Goal: Task Accomplishment & Management: Manage account settings

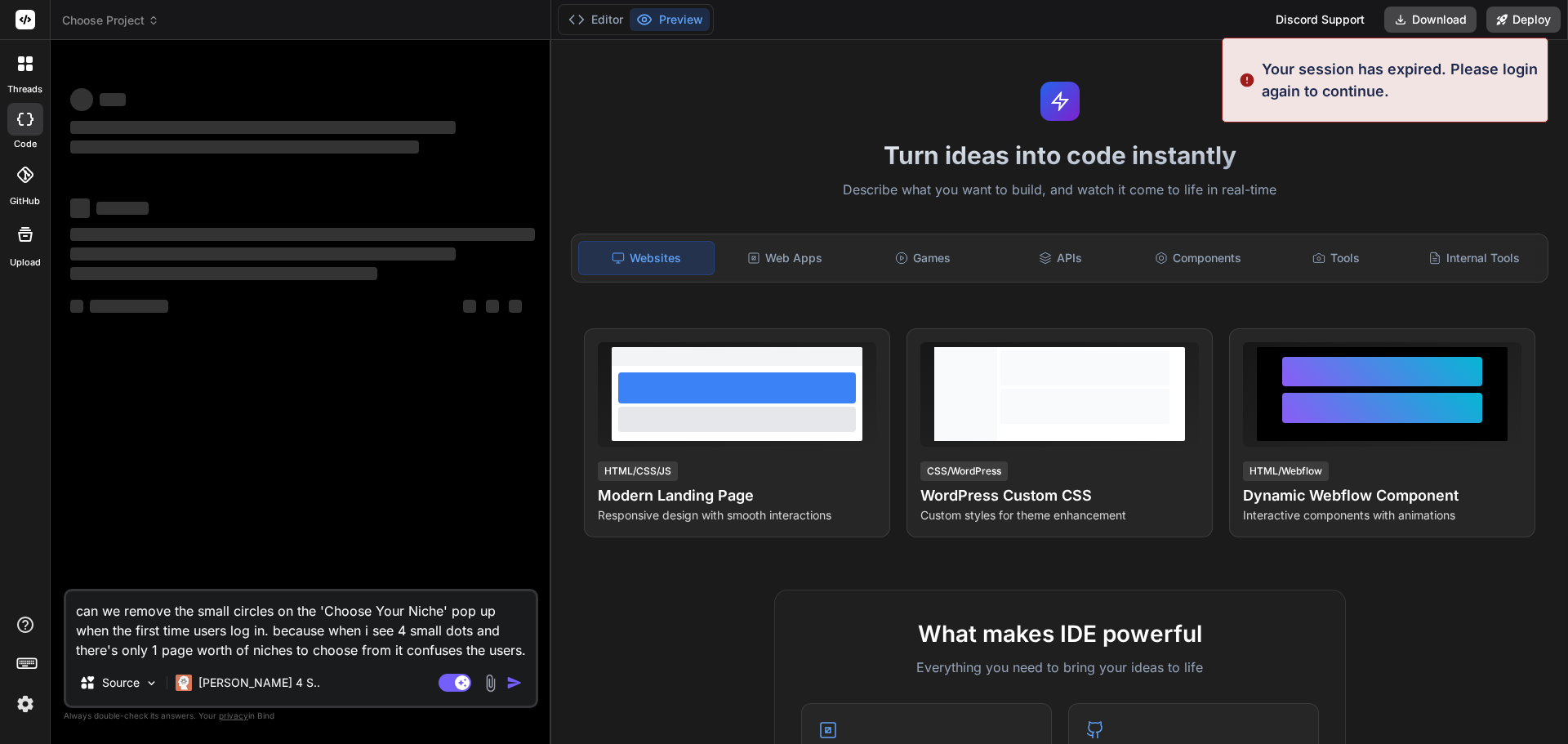
scroll to position [15, 0]
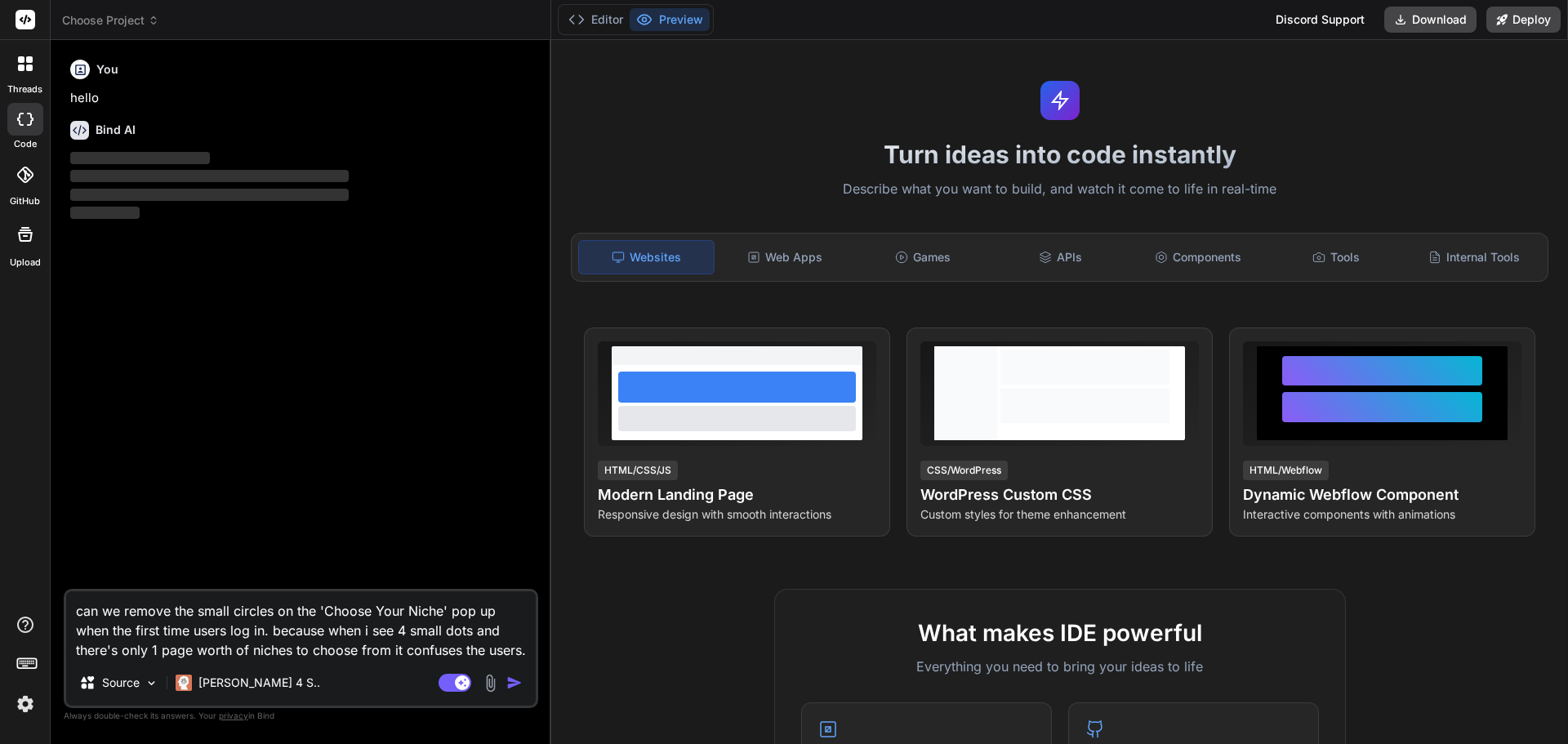
click at [130, 27] on span "Choose Project" at bounding box center [111, 20] width 97 height 16
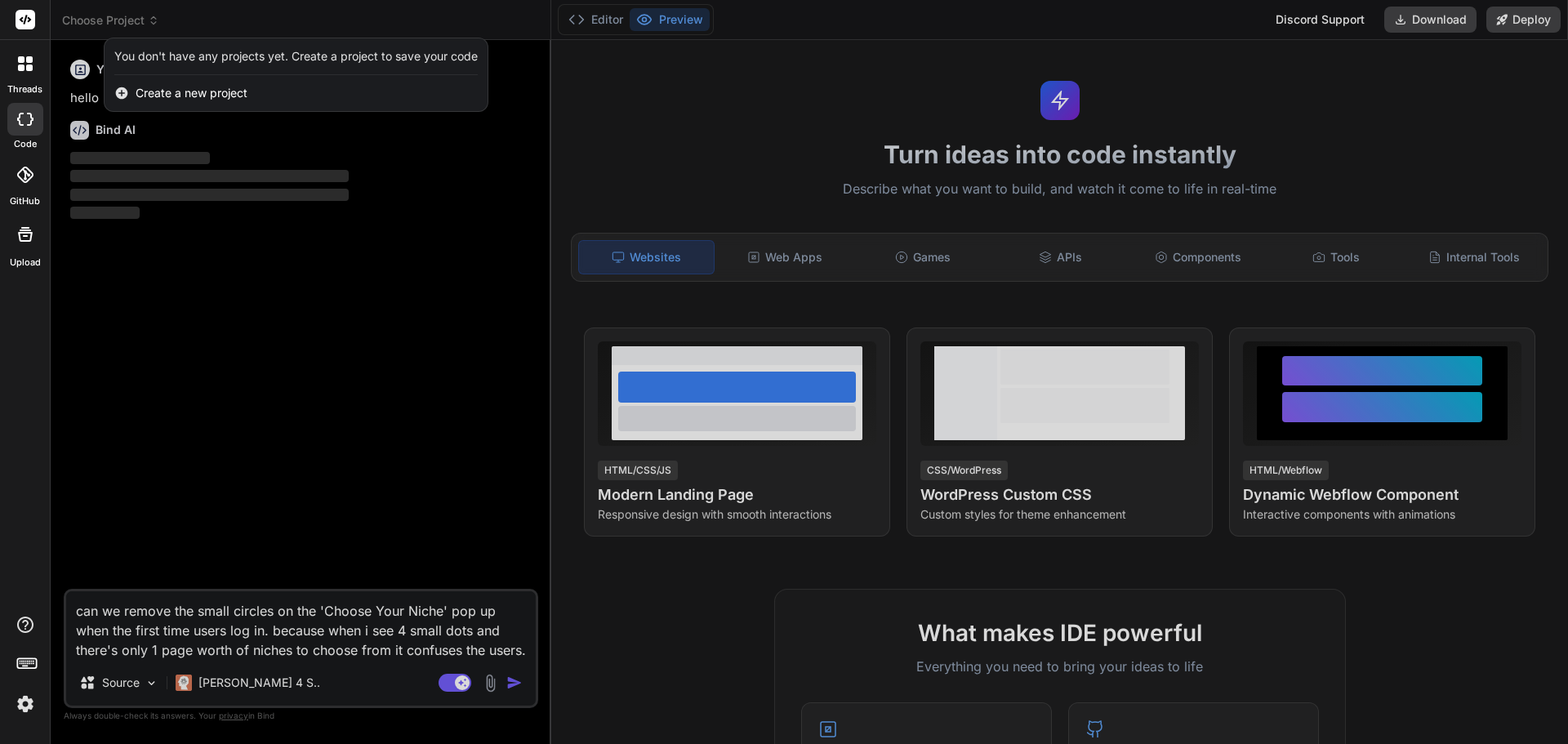
click at [23, 696] on img at bounding box center [26, 704] width 28 height 28
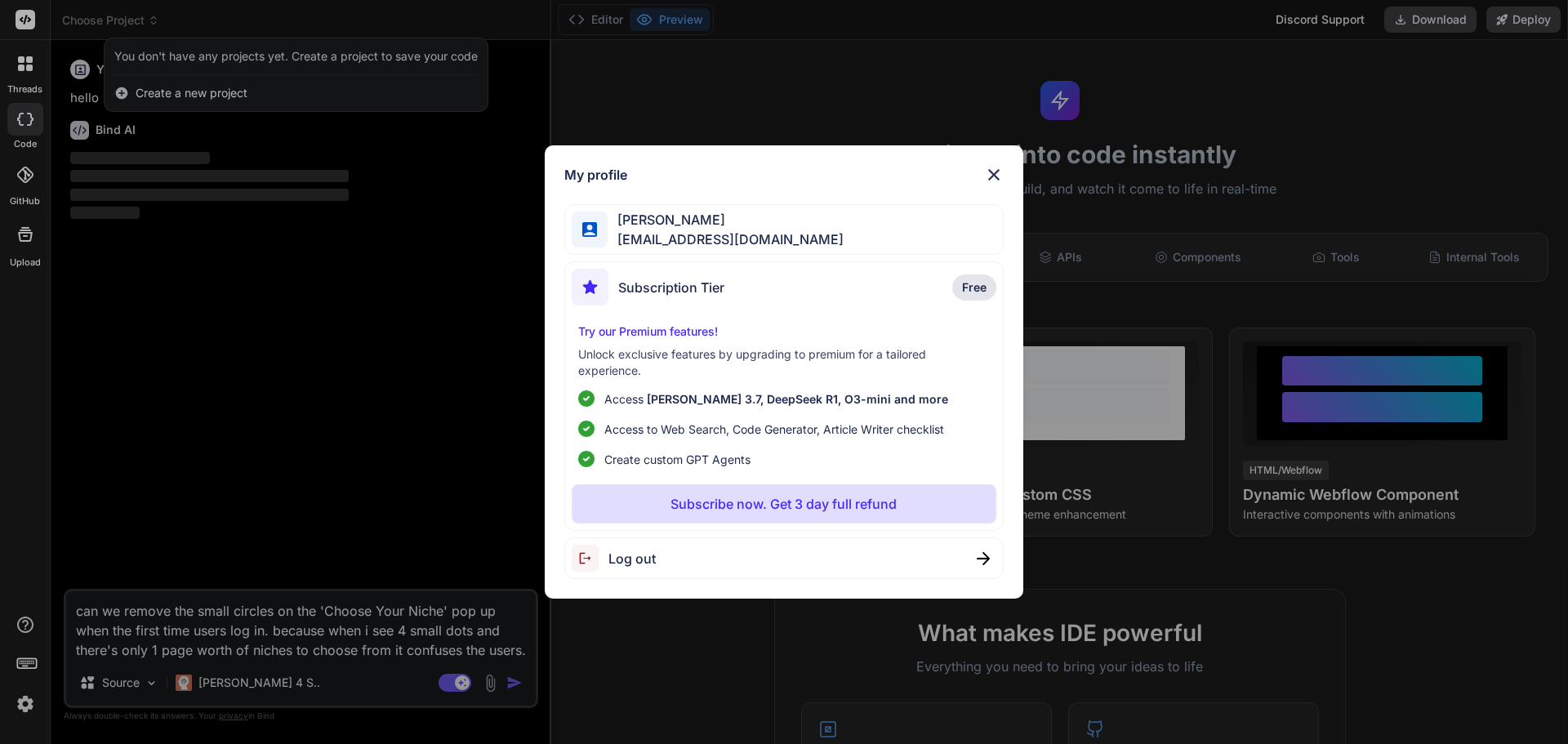
click at [671, 560] on div "Log out" at bounding box center [784, 559] width 440 height 42
type textarea "x"
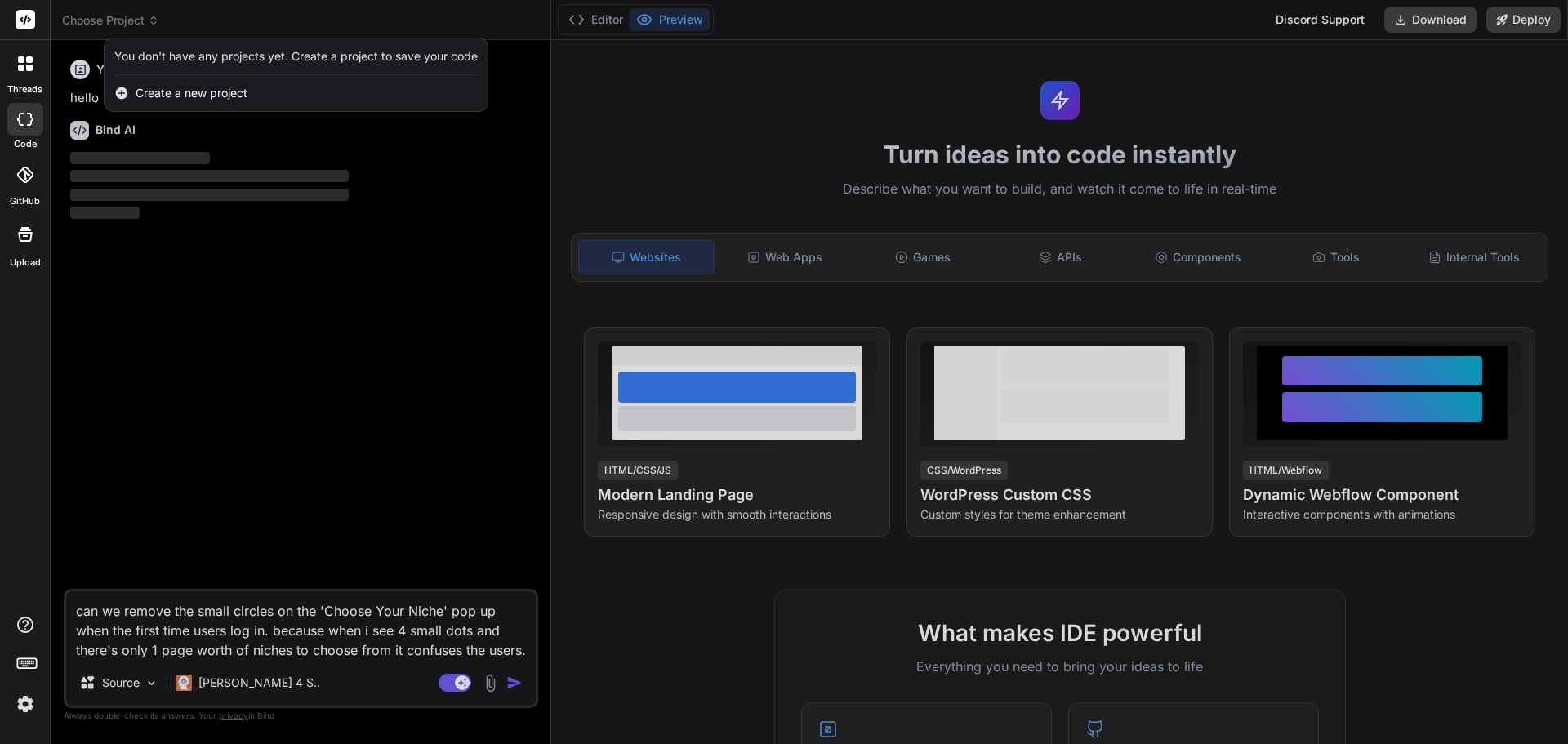
click at [18, 707] on img at bounding box center [26, 704] width 28 height 28
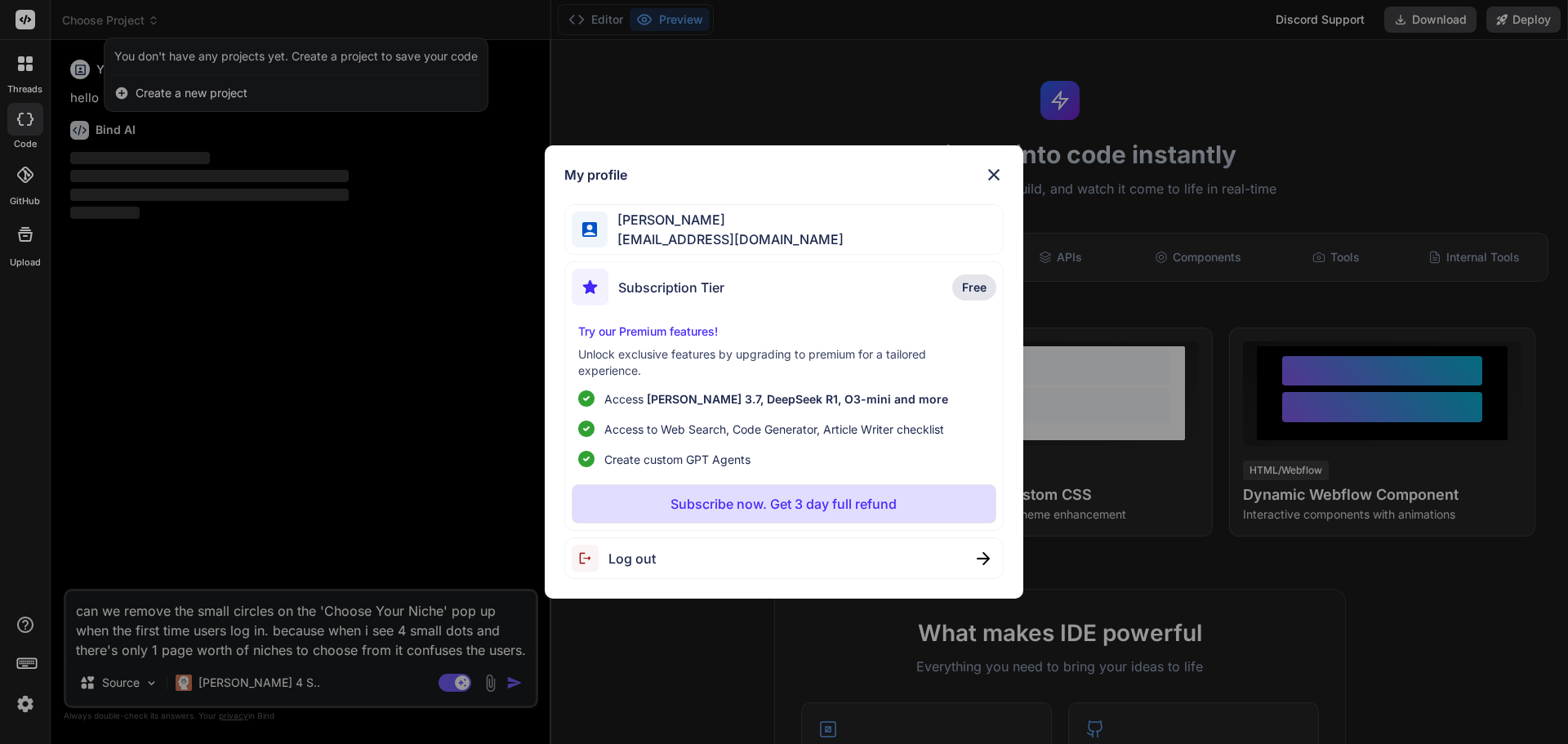
click at [21, 697] on div "My profile [PERSON_NAME] [EMAIL_ADDRESS][DOMAIN_NAME] Subscription Tier Free Tr…" at bounding box center [784, 372] width 1568 height 744
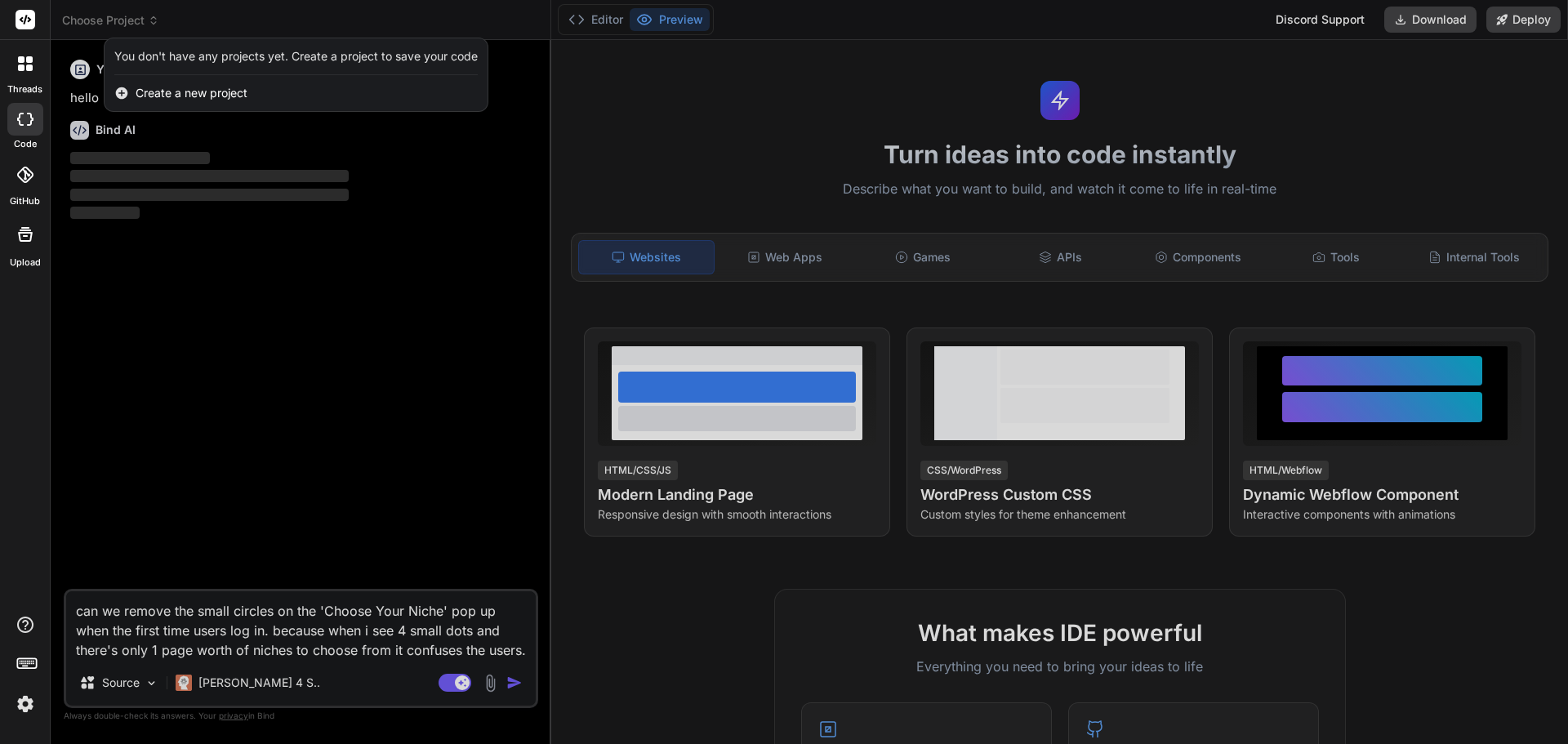
click at [28, 714] on img at bounding box center [26, 704] width 28 height 28
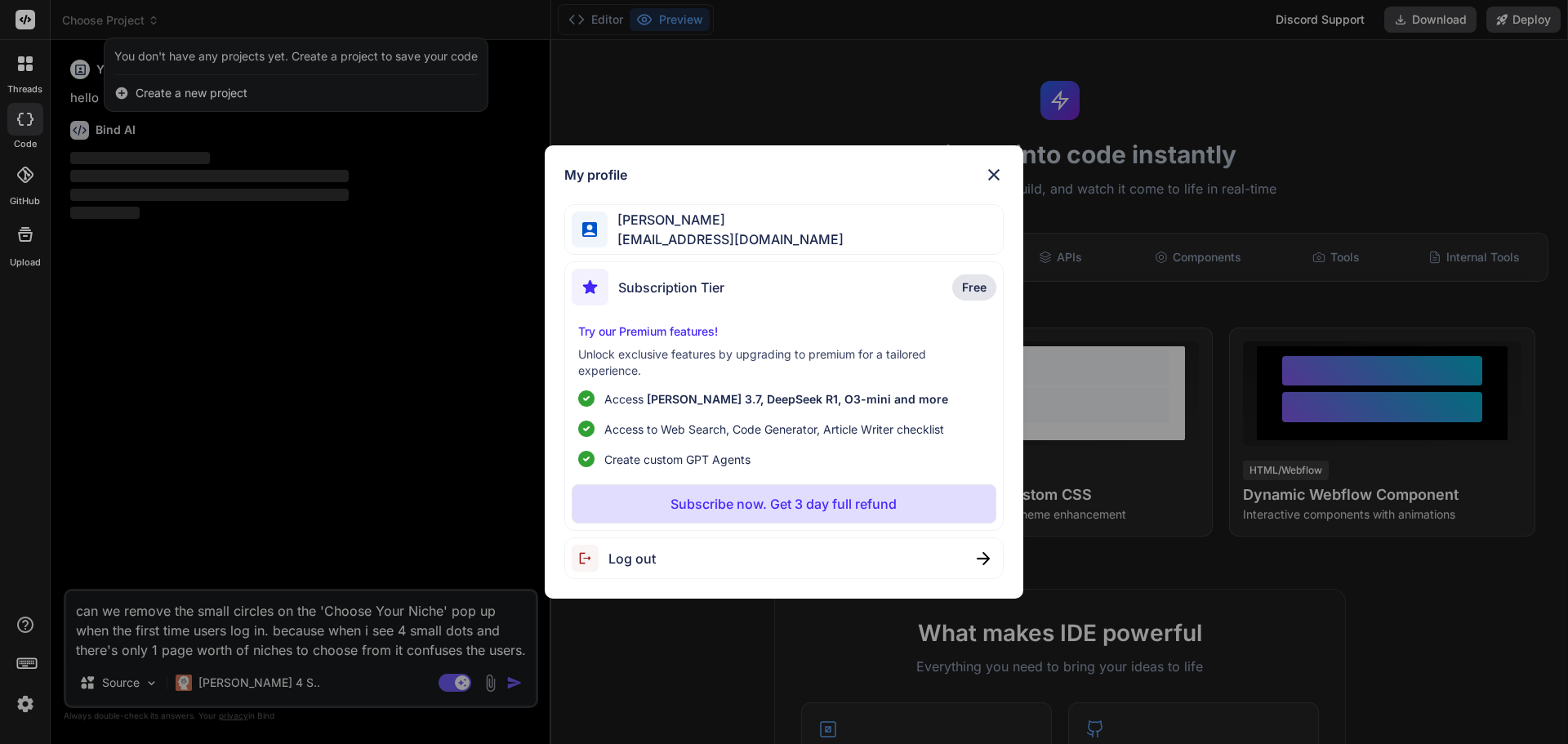
click at [627, 553] on span "Log out" at bounding box center [632, 559] width 48 height 20
